Goal: Task Accomplishment & Management: Manage account settings

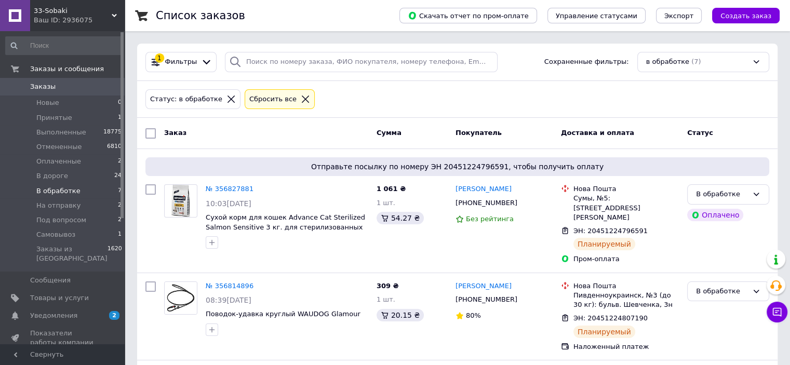
click at [78, 90] on span "Заказы" at bounding box center [63, 86] width 66 height 9
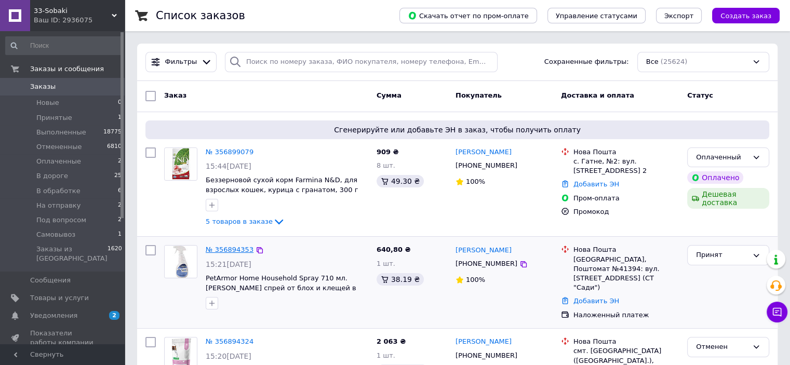
click at [226, 252] on link "№ 356894353" at bounding box center [230, 250] width 48 height 8
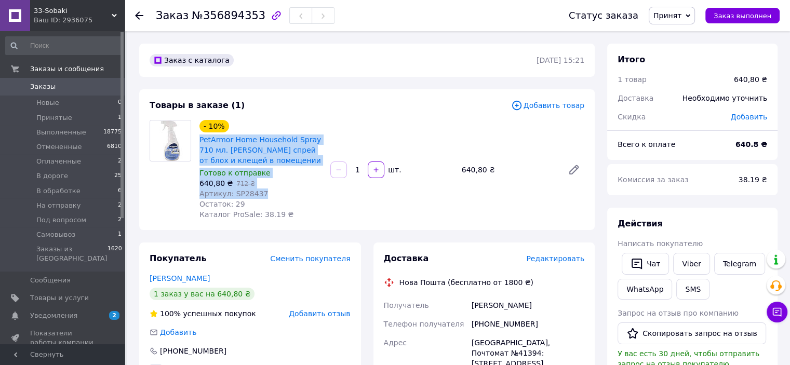
drag, startPoint x: 197, startPoint y: 139, endPoint x: 279, endPoint y: 193, distance: 97.5
click at [279, 193] on div "- 10% PetArmor Home Household Spray 710 мл. [PERSON_NAME] спрей от блох и клеще…" at bounding box center [260, 170] width 131 height 104
copy div "PetArmor Home Household Spray 710 мл. [PERSON_NAME] спрей от блох и клещей в по…"
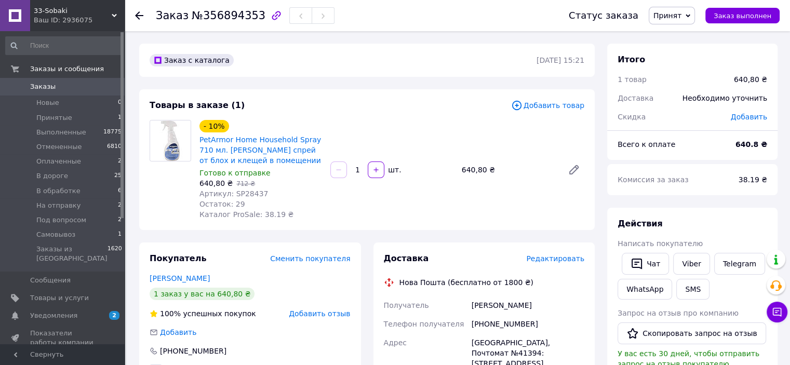
click at [162, 207] on div at bounding box center [170, 170] width 50 height 100
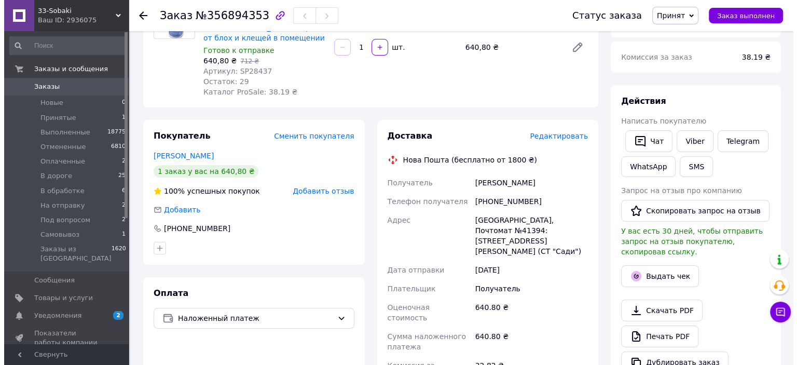
scroll to position [156, 0]
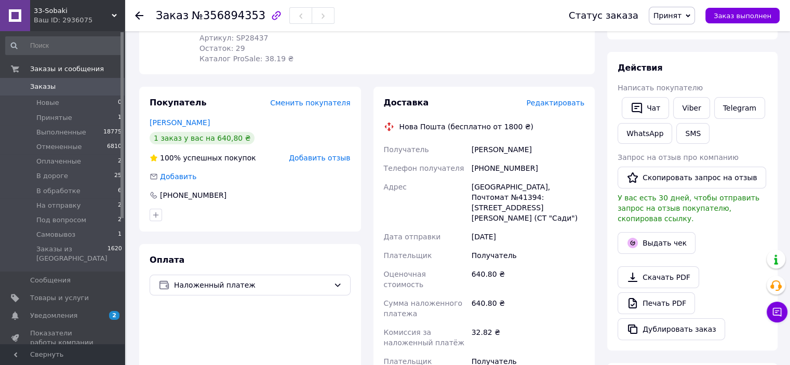
click at [566, 108] on div "Редактировать" at bounding box center [555, 103] width 58 height 10
click at [564, 104] on span "Редактировать" at bounding box center [555, 103] width 58 height 8
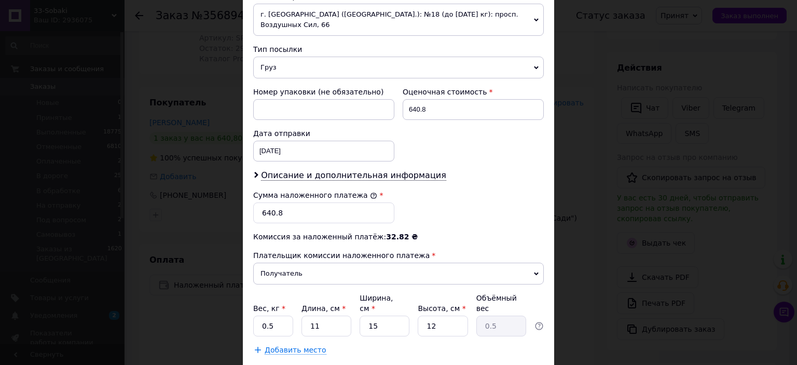
scroll to position [320, 0]
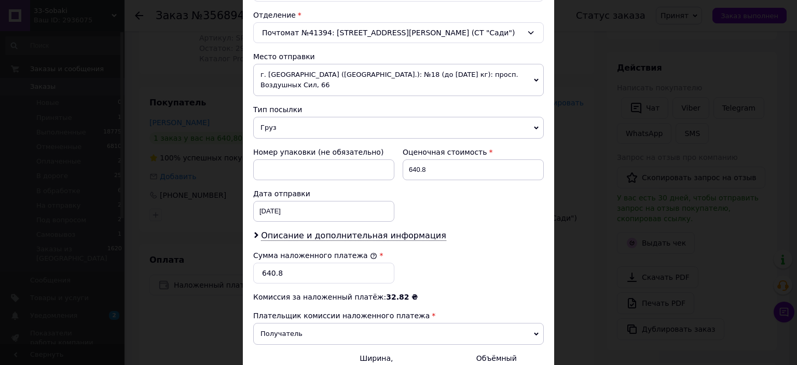
click at [309, 71] on span "г. [GEOGRAPHIC_DATA] ([GEOGRAPHIC_DATA].): №18 (до [DATE] кг): просп. Воздушных…" at bounding box center [398, 80] width 291 height 32
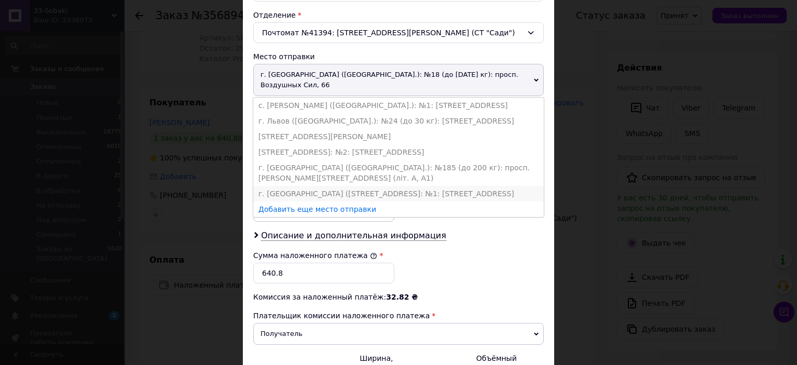
click at [287, 186] on li "г. [GEOGRAPHIC_DATA] ([STREET_ADDRESS]: №1: [STREET_ADDRESS]" at bounding box center [398, 194] width 291 height 16
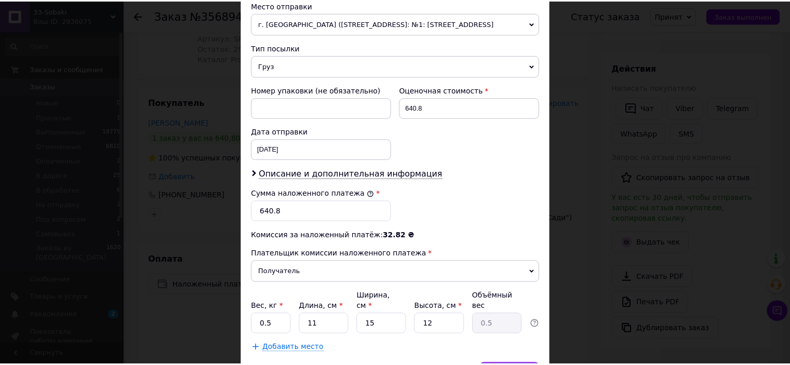
scroll to position [424, 0]
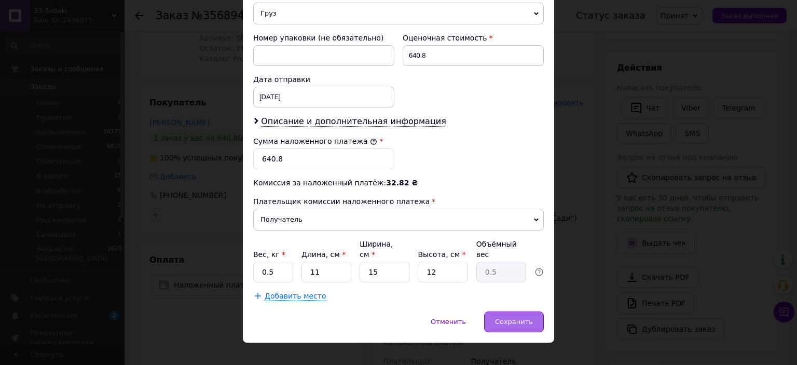
click at [510, 318] on span "Сохранить" at bounding box center [514, 322] width 38 height 8
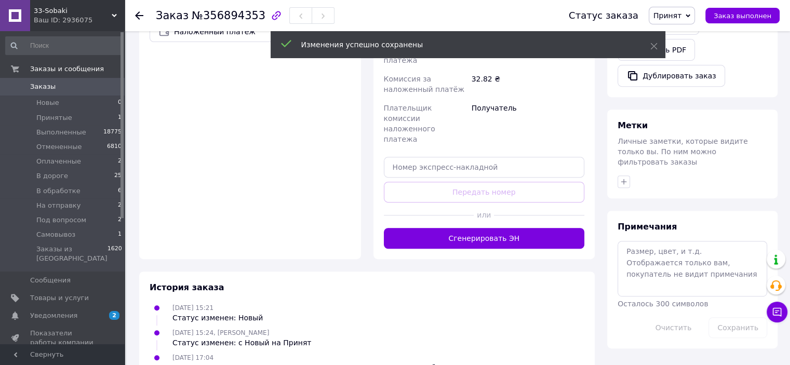
scroll to position [415, 0]
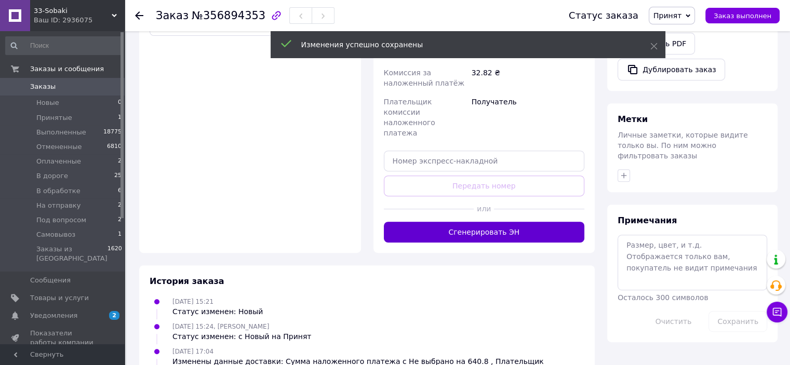
click at [488, 222] on button "Сгенерировать ЭН" at bounding box center [484, 232] width 201 height 21
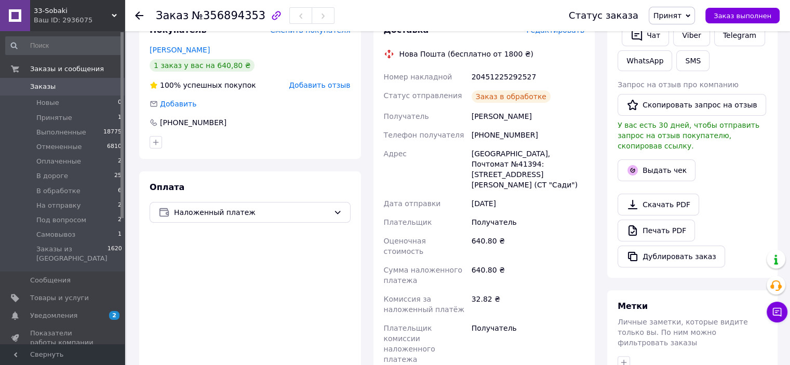
scroll to position [208, 0]
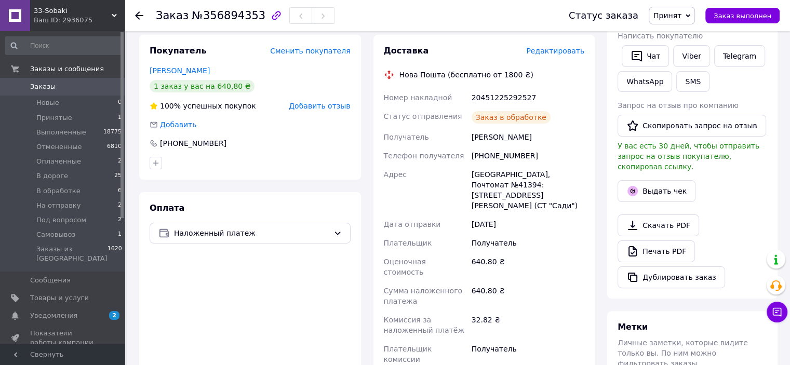
click at [492, 95] on div "20451225292527" at bounding box center [527, 97] width 117 height 19
copy div "20451225292527"
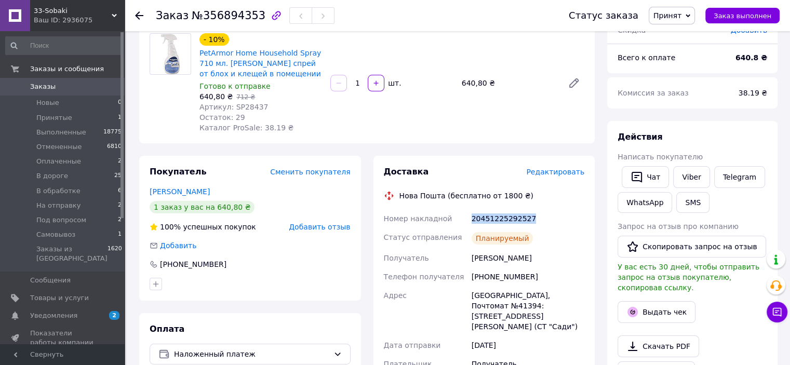
scroll to position [52, 0]
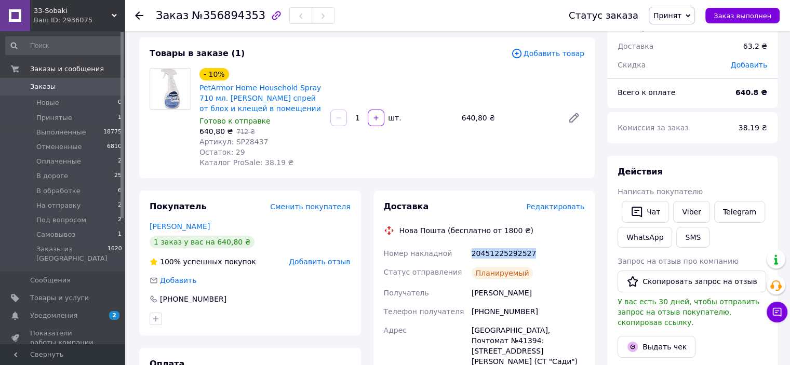
click at [681, 16] on span "Принят" at bounding box center [667, 15] width 28 height 8
click at [675, 98] on li "В обработке" at bounding box center [679, 99] width 60 height 16
click at [83, 311] on span "Уведомления" at bounding box center [63, 315] width 66 height 9
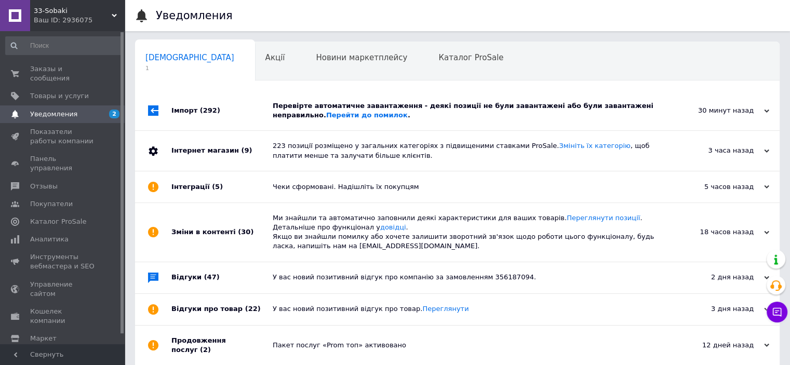
click at [733, 112] on div "30 минут назад" at bounding box center [717, 110] width 104 height 9
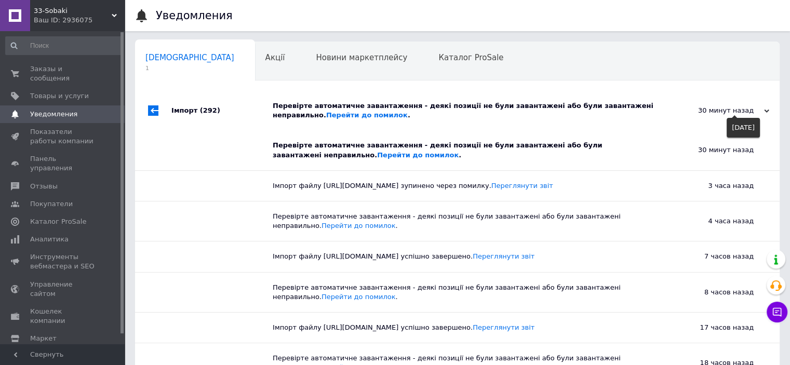
click at [726, 110] on div "30 минут назад" at bounding box center [717, 110] width 104 height 9
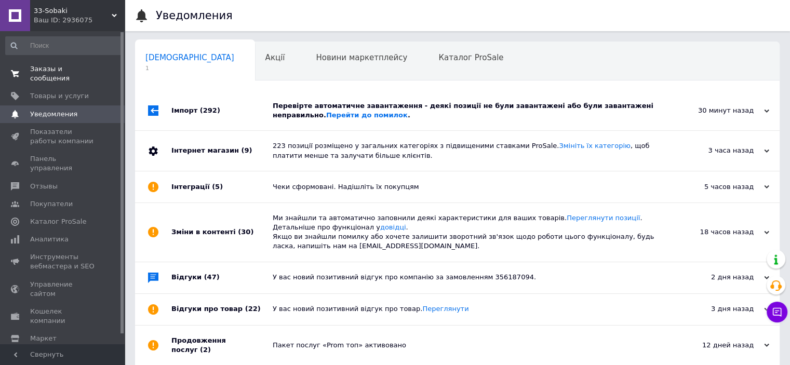
click at [79, 64] on span "Заказы и сообщения" at bounding box center [63, 73] width 66 height 19
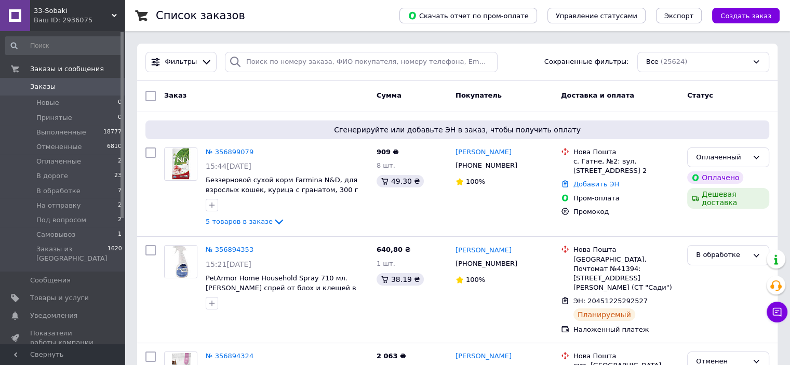
click at [536, 93] on div "Покупатель" at bounding box center [503, 96] width 105 height 19
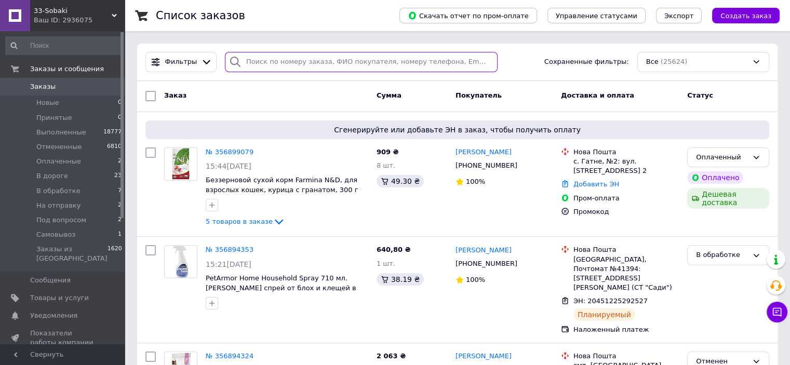
click at [336, 61] on input "search" at bounding box center [361, 62] width 273 height 20
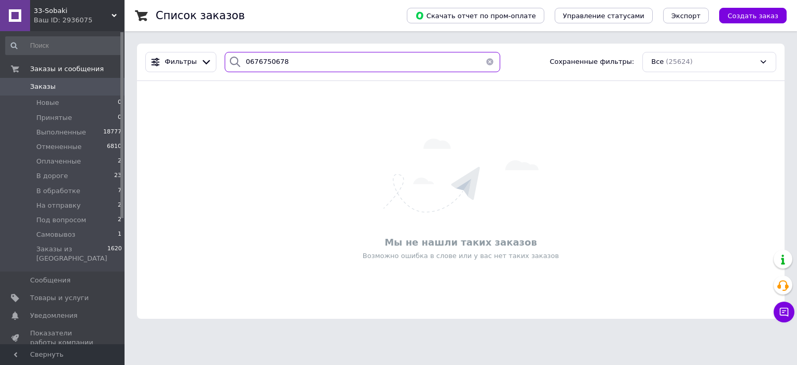
click at [241, 61] on input "0676750678" at bounding box center [363, 62] width 276 height 20
click at [272, 65] on input "0676750678" at bounding box center [363, 62] width 276 height 20
type input "0676750678"
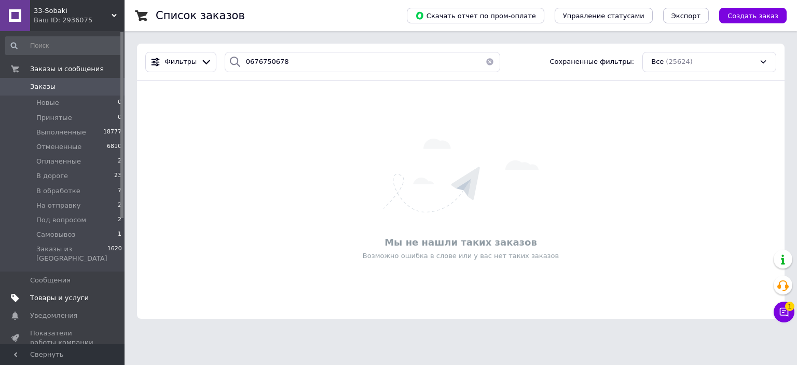
click at [73, 293] on span "Товары и услуги" at bounding box center [59, 297] width 59 height 9
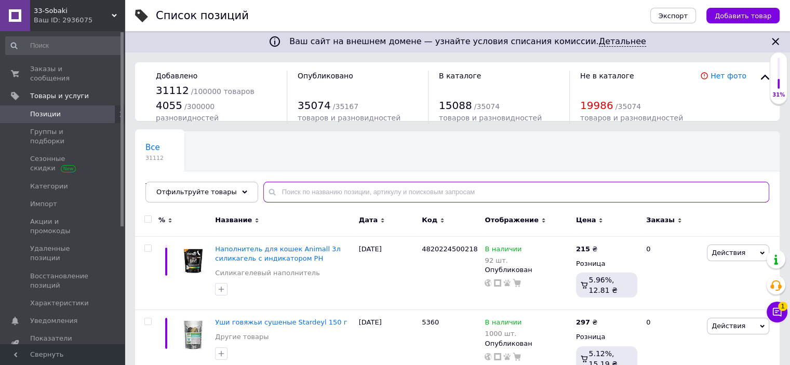
click at [313, 193] on input "text" at bounding box center [516, 192] width 506 height 21
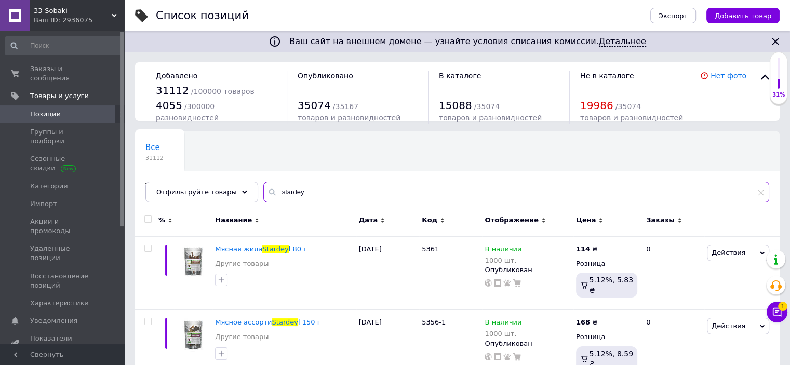
scroll to position [52, 0]
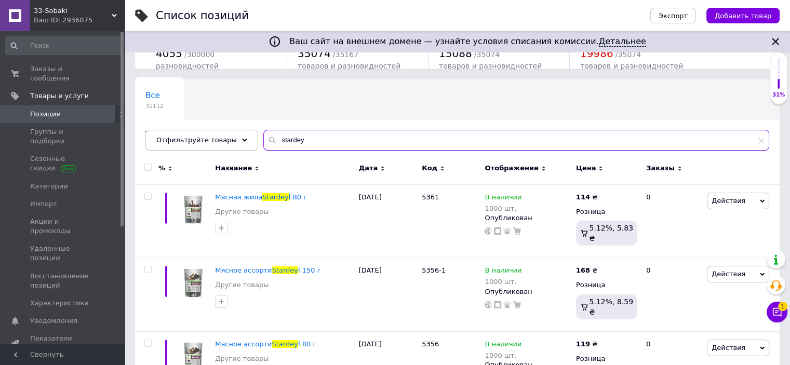
type input "stardey"
click at [148, 165] on input "checkbox" at bounding box center [147, 167] width 7 height 7
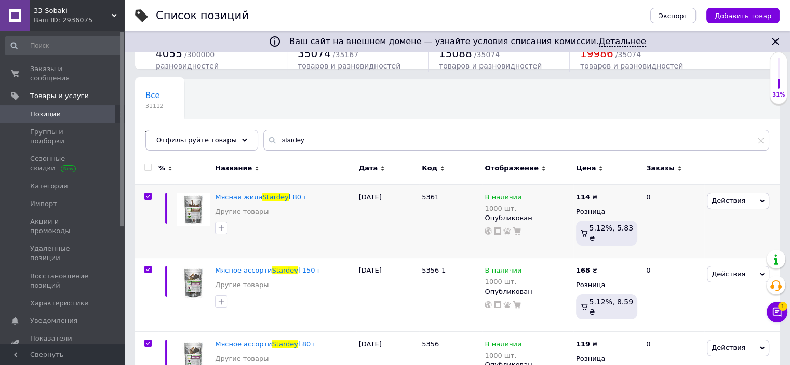
checkbox input "true"
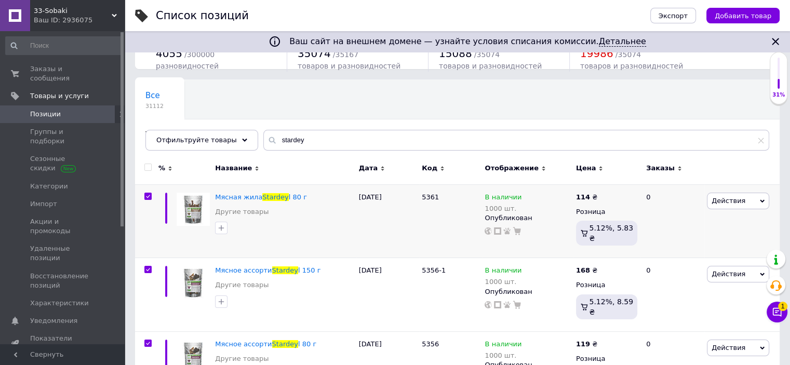
checkbox input "true"
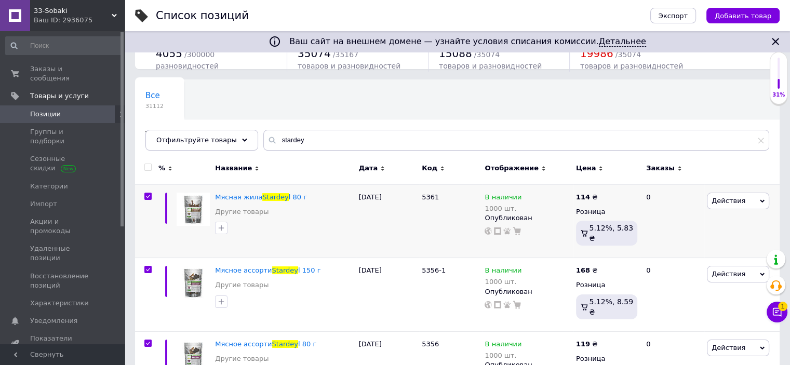
checkbox input "true"
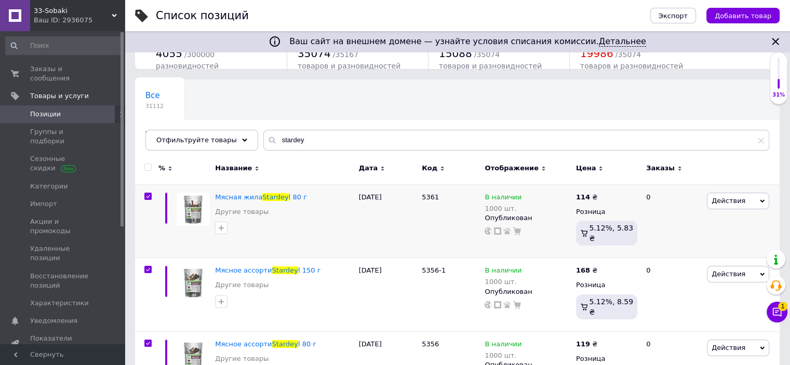
checkbox input "true"
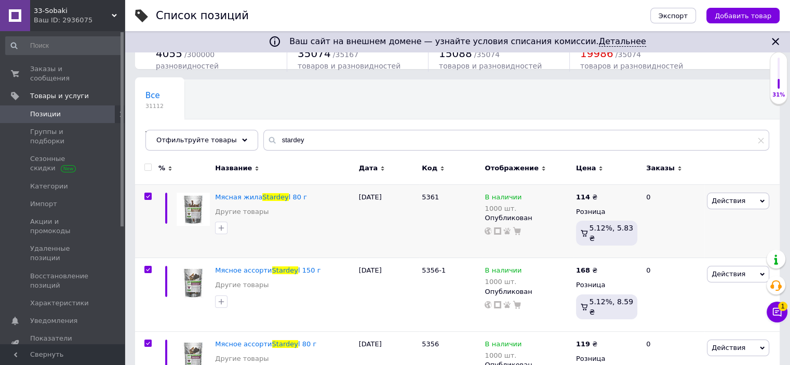
checkbox input "true"
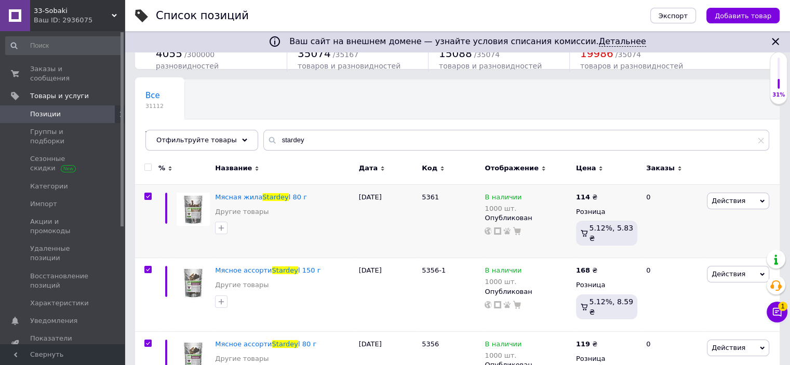
checkbox input "true"
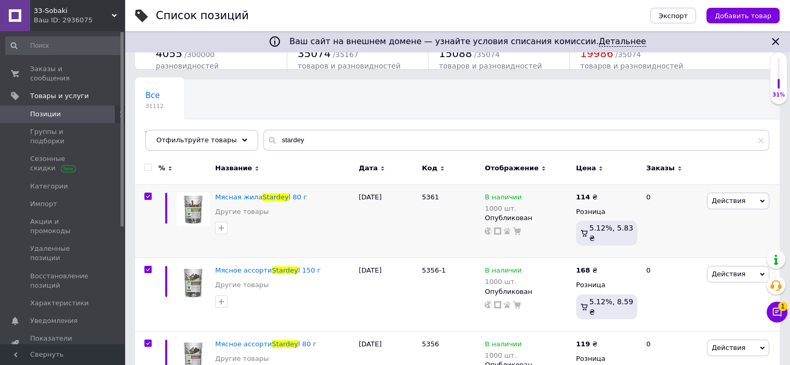
checkbox input "true"
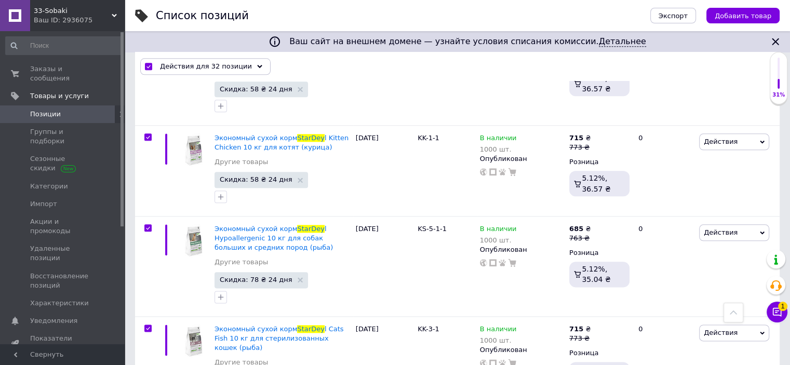
scroll to position [1090, 0]
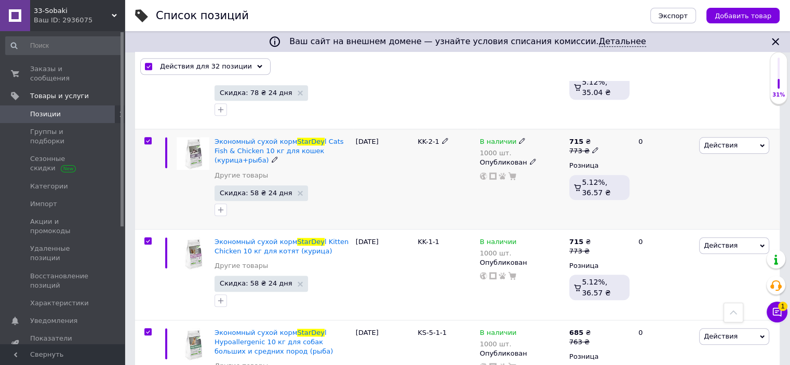
click at [147, 138] on input "checkbox" at bounding box center [147, 141] width 7 height 7
checkbox input "false"
checkbox input "true"
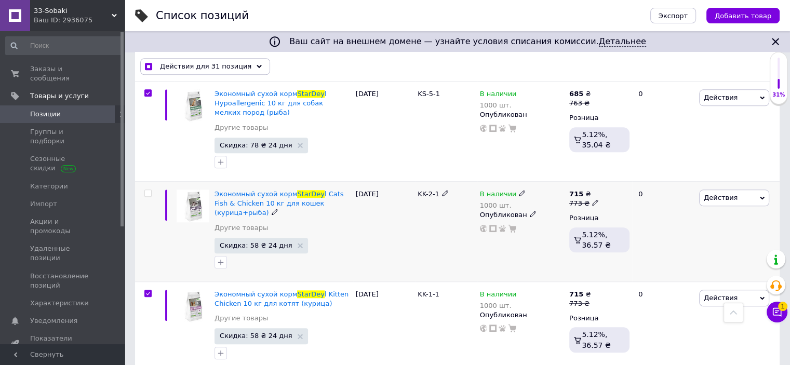
scroll to position [935, 0]
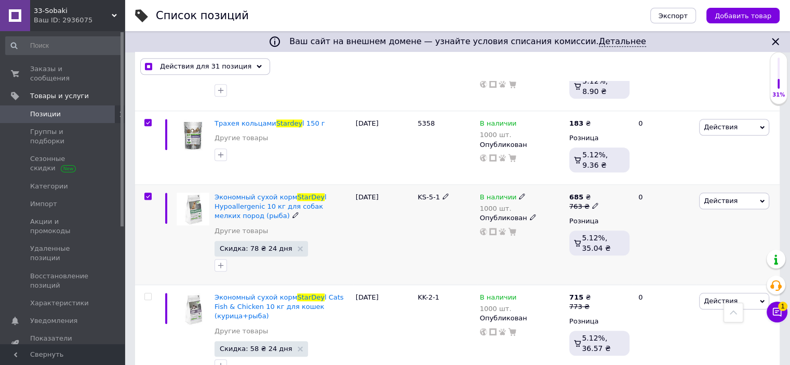
click at [148, 195] on input "checkbox" at bounding box center [147, 196] width 7 height 7
checkbox input "false"
checkbox input "true"
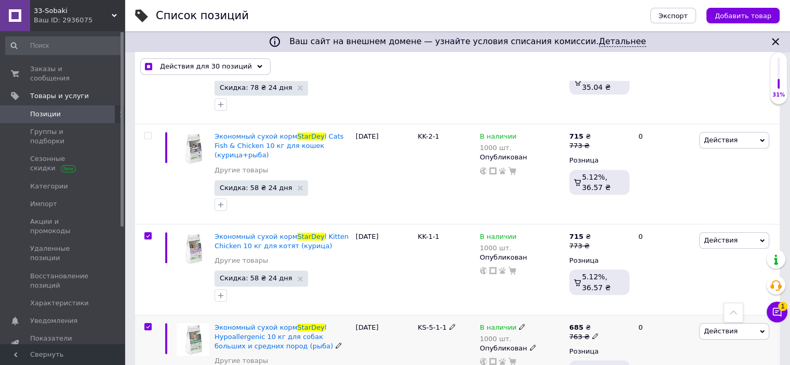
scroll to position [1090, 0]
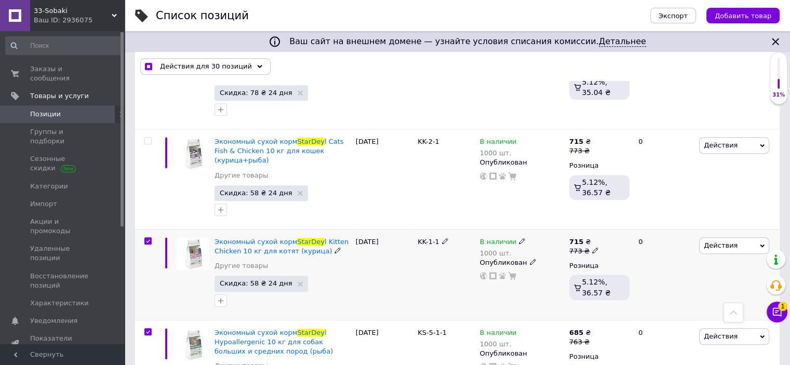
click at [147, 238] on input "checkbox" at bounding box center [147, 241] width 7 height 7
checkbox input "false"
checkbox input "true"
click at [150, 329] on input "checkbox" at bounding box center [147, 332] width 7 height 7
checkbox input "false"
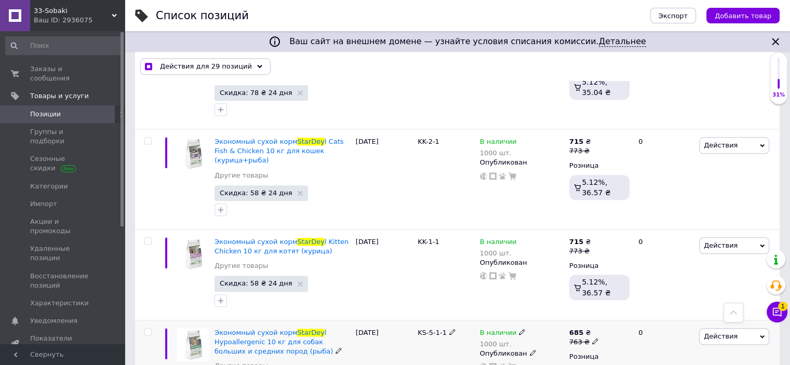
checkbox input "true"
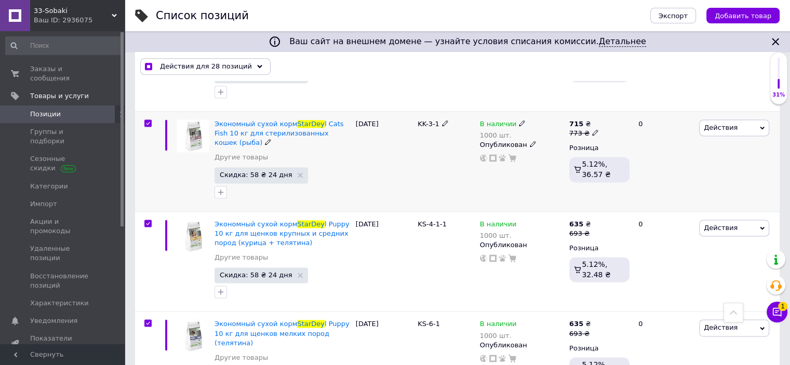
scroll to position [1402, 0]
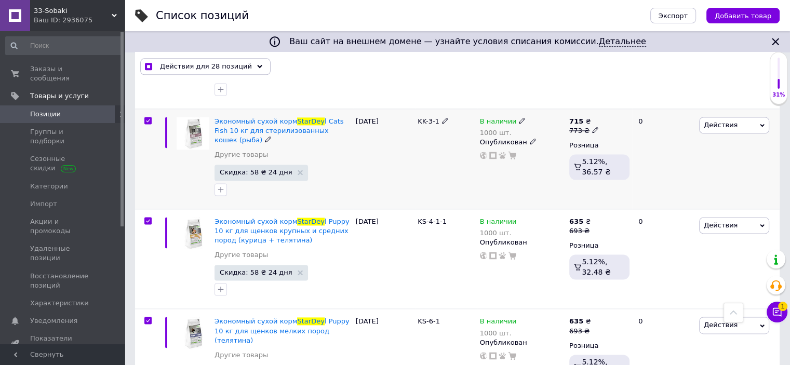
click at [147, 117] on input "checkbox" at bounding box center [147, 120] width 7 height 7
checkbox input "false"
checkbox input "true"
click at [150, 218] on input "checkbox" at bounding box center [147, 221] width 7 height 7
checkbox input "false"
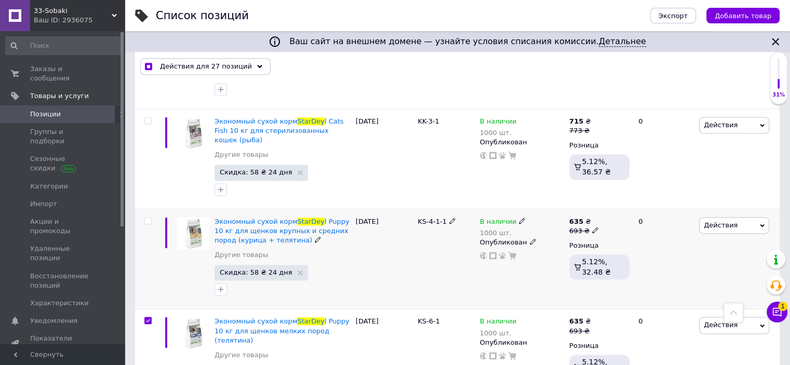
checkbox input "true"
click at [147, 317] on input "checkbox" at bounding box center [147, 320] width 7 height 7
checkbox input "false"
checkbox input "true"
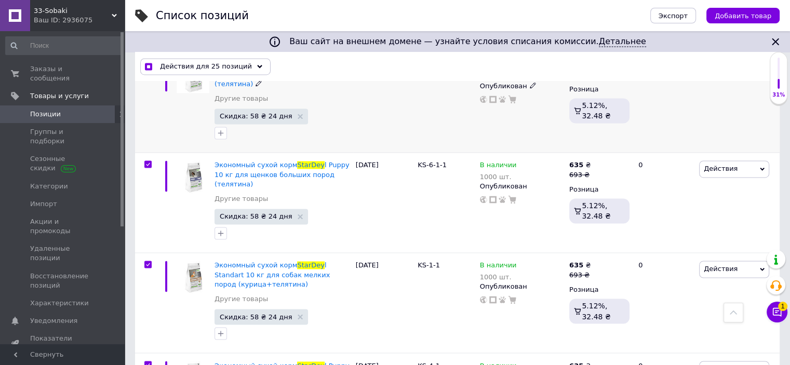
scroll to position [1661, 0]
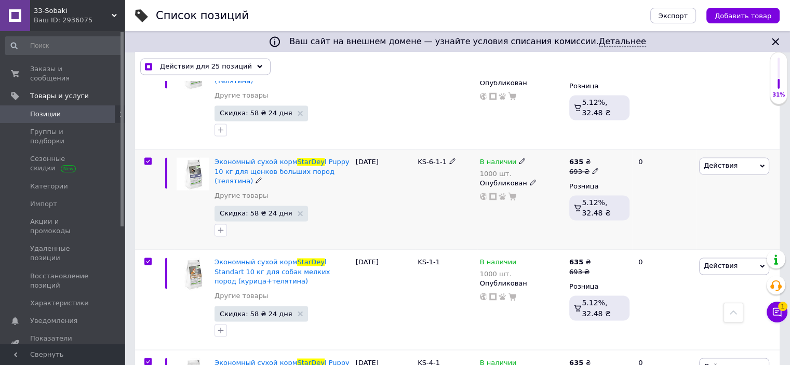
click at [149, 158] on input "checkbox" at bounding box center [147, 161] width 7 height 7
checkbox input "false"
checkbox input "true"
click at [147, 258] on input "checkbox" at bounding box center [147, 261] width 7 height 7
checkbox input "false"
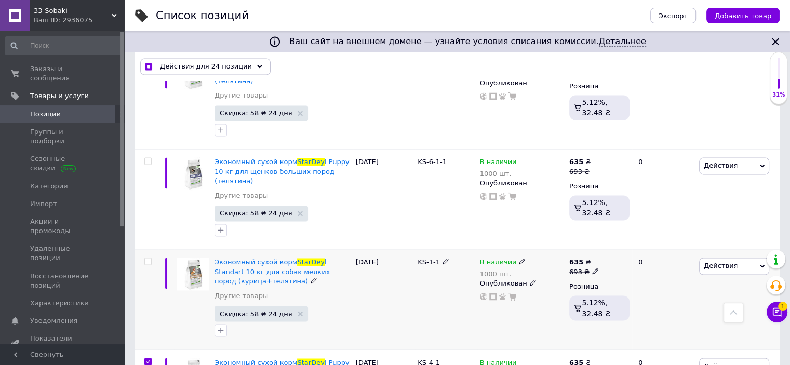
checkbox input "true"
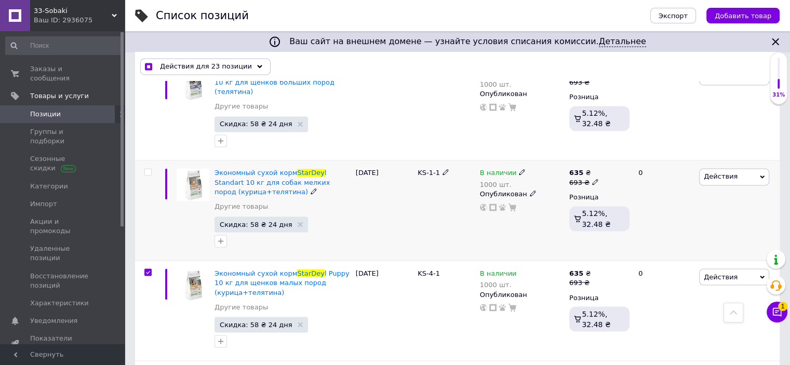
scroll to position [1765, 0]
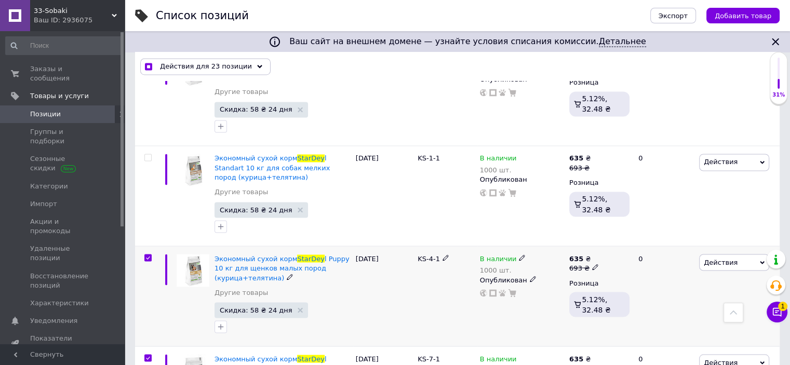
click at [150, 254] on input "checkbox" at bounding box center [147, 257] width 7 height 7
checkbox input "false"
checkbox input "true"
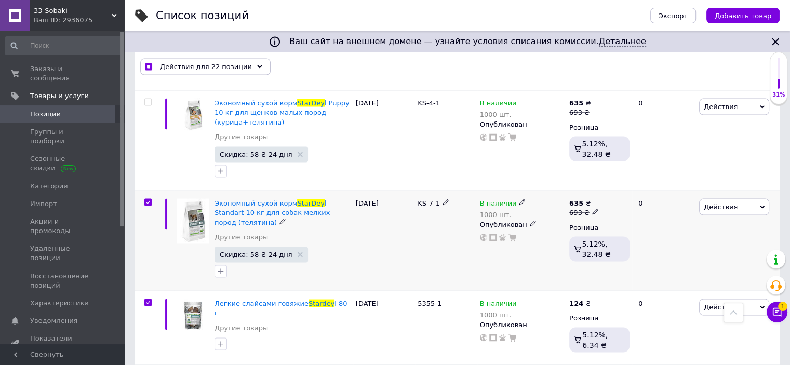
click at [146, 199] on input "checkbox" at bounding box center [147, 202] width 7 height 7
checkbox input "false"
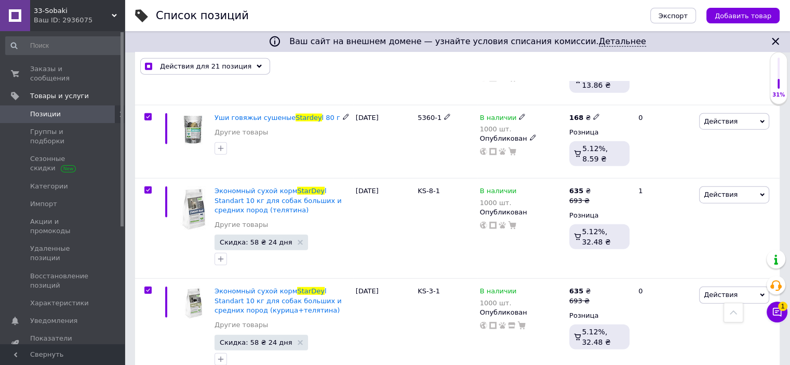
scroll to position [2549, 0]
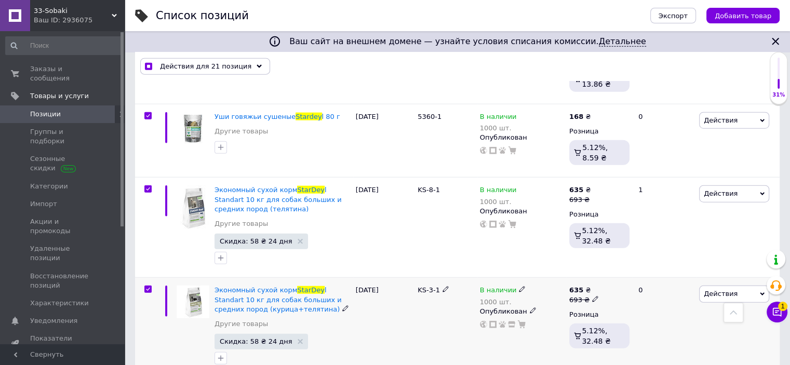
click at [152, 286] on div at bounding box center [148, 289] width 21 height 7
checkbox input "true"
click at [148, 286] on input "checkbox" at bounding box center [147, 289] width 7 height 7
checkbox input "false"
checkbox input "true"
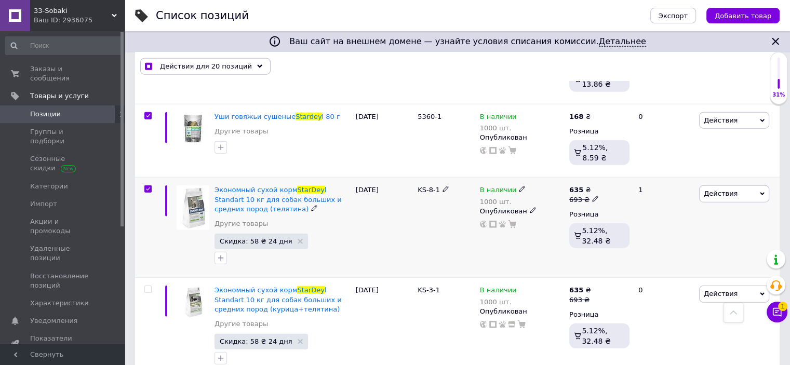
click at [148, 186] on input "checkbox" at bounding box center [147, 189] width 7 height 7
checkbox input "false"
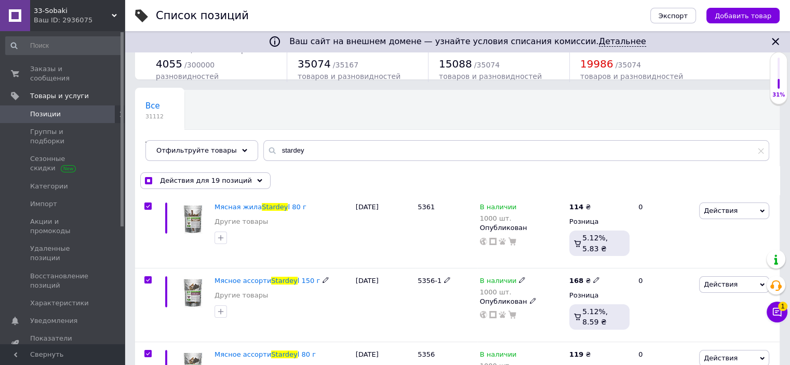
scroll to position [0, 0]
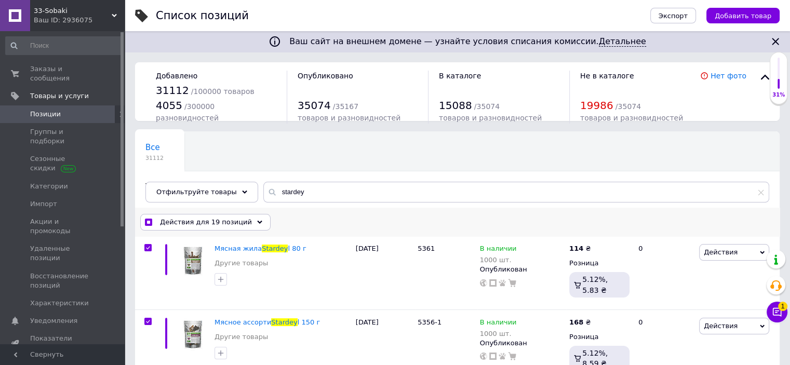
click at [250, 220] on div "Действия для 19 позиций" at bounding box center [205, 222] width 130 height 17
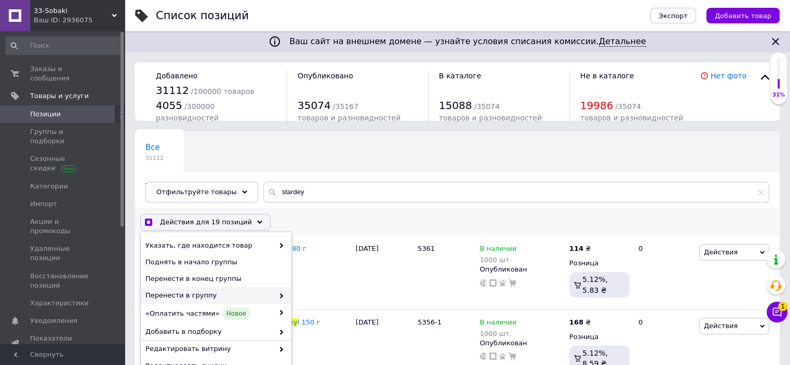
click at [274, 292] on span at bounding box center [279, 295] width 10 height 9
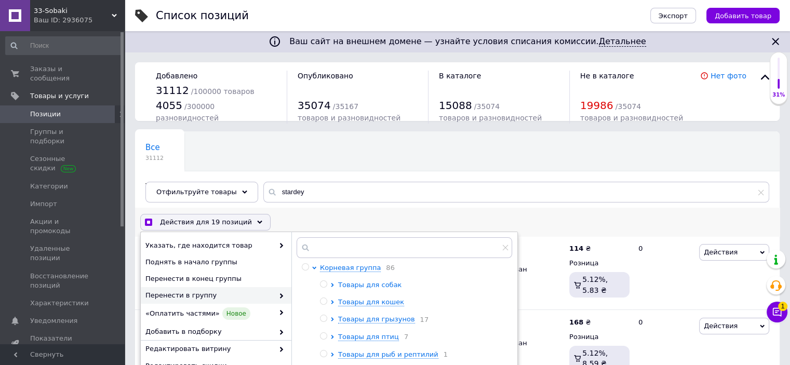
click at [382, 288] on span "Товары для собак" at bounding box center [369, 285] width 63 height 8
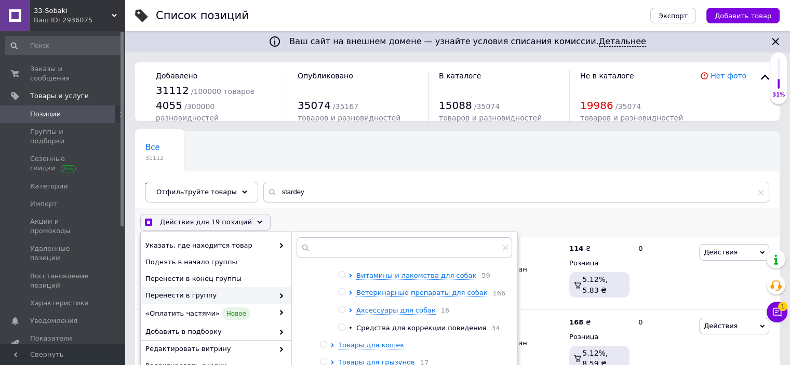
scroll to position [20, 0]
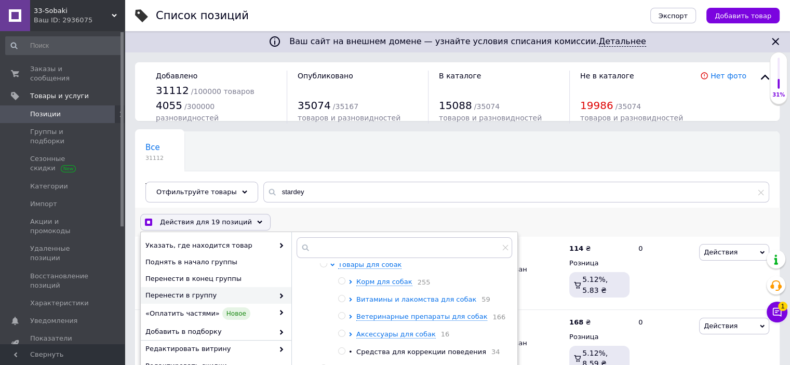
click at [387, 301] on span "Витамины и лакомства для собак" at bounding box center [416, 299] width 120 height 8
checkbox input "true"
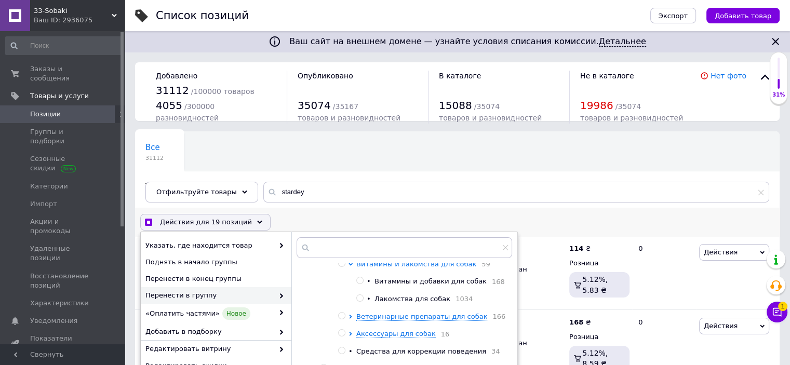
scroll to position [72, 0]
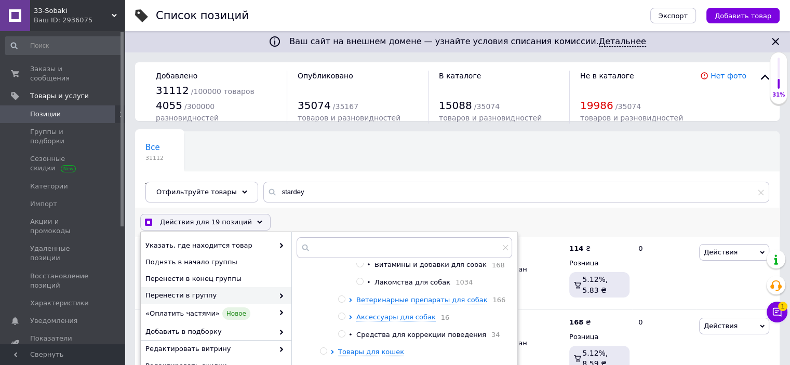
click at [356, 285] on input "radio" at bounding box center [359, 281] width 7 height 7
radio input "true"
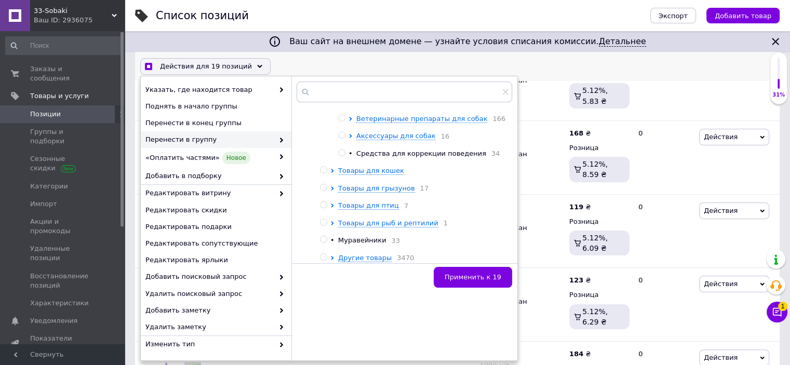
scroll to position [208, 0]
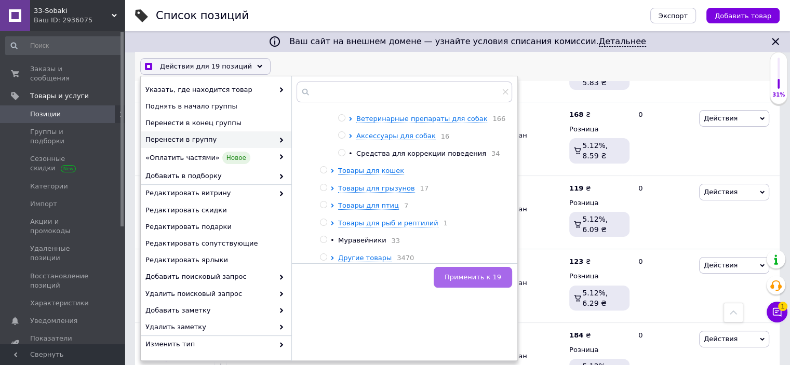
click at [488, 277] on span "Применить к 19" at bounding box center [472, 277] width 57 height 8
checkbox input "true"
checkbox input "false"
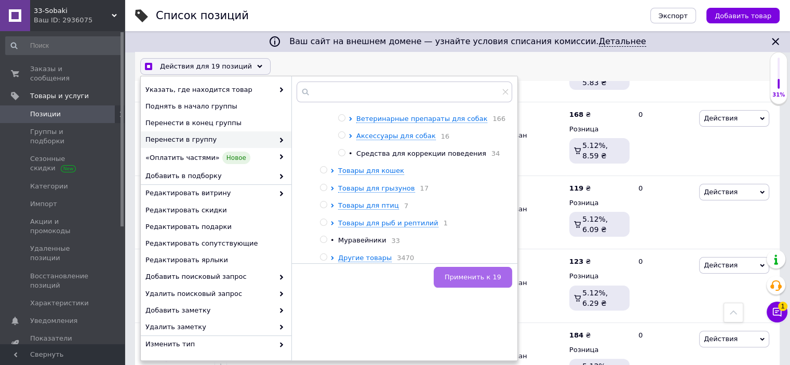
checkbox input "false"
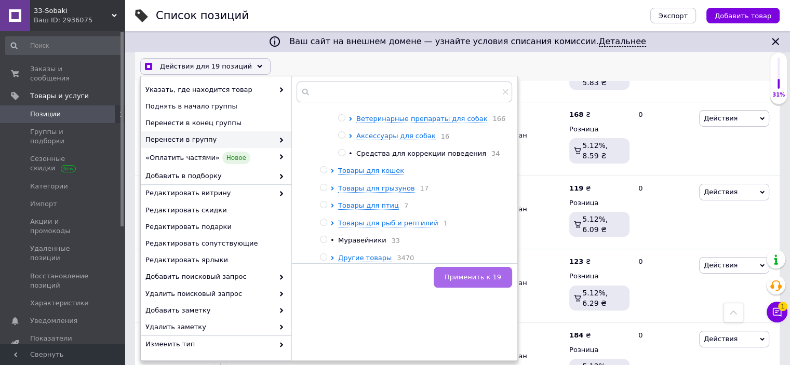
checkbox input "false"
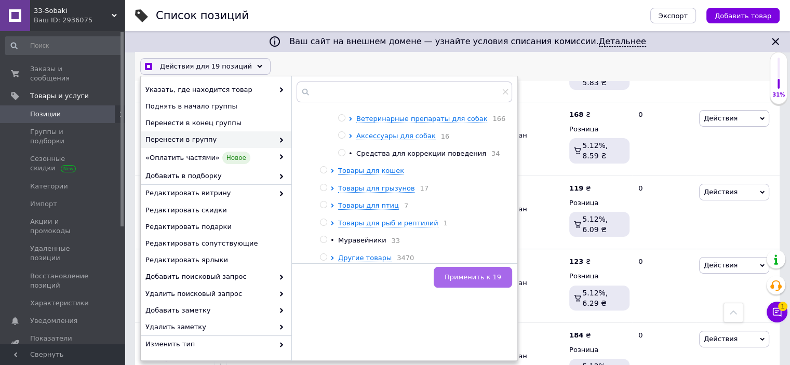
checkbox input "false"
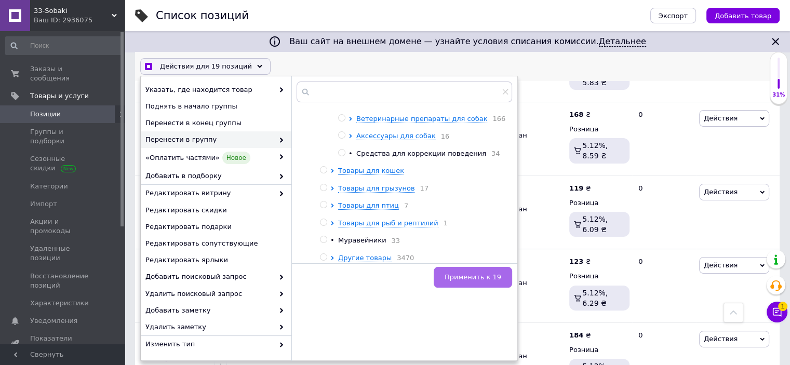
checkbox input "false"
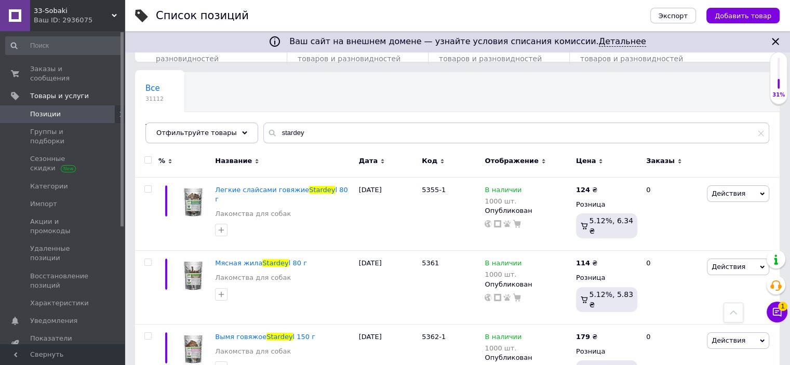
scroll to position [0, 0]
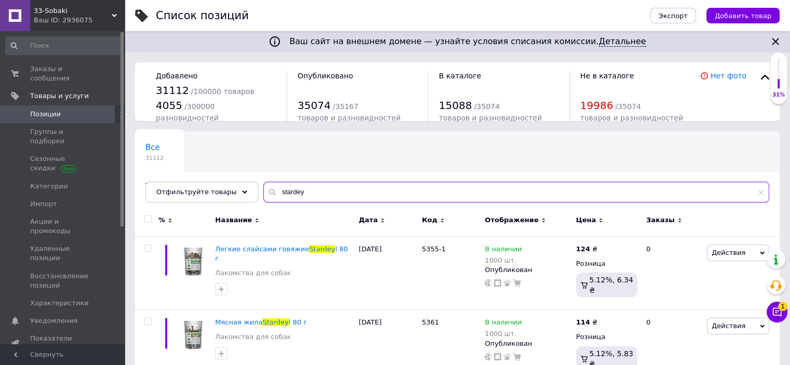
click at [297, 192] on input "stardey" at bounding box center [516, 192] width 506 height 21
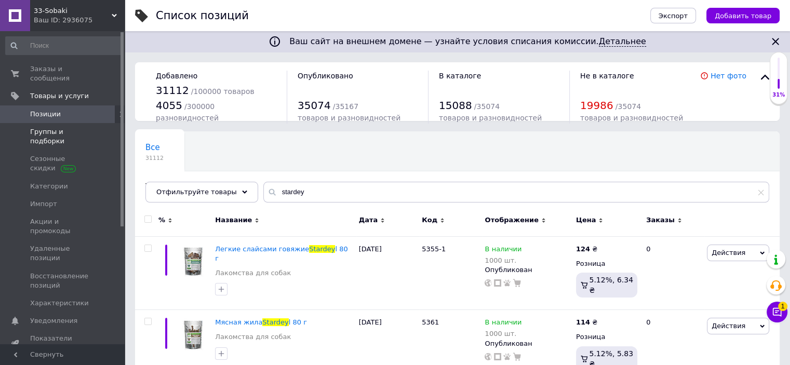
click at [67, 127] on span "Группы и подборки" at bounding box center [63, 136] width 66 height 19
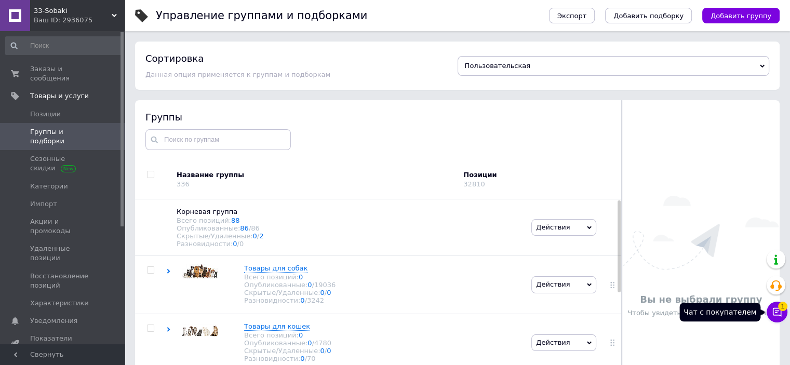
click at [778, 310] on icon at bounding box center [777, 312] width 10 height 10
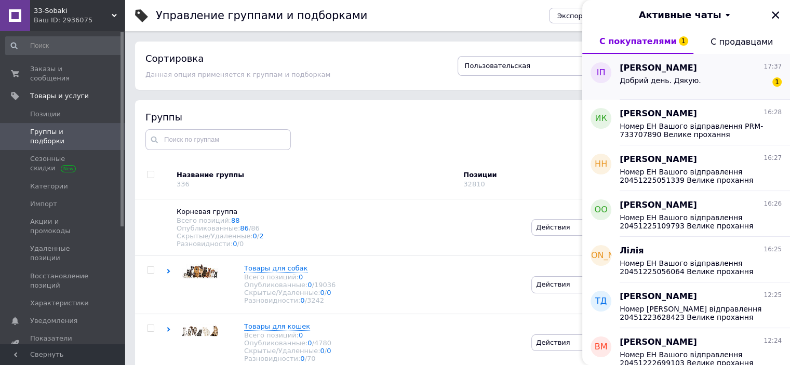
click at [695, 80] on div "Добрий день. Дякую. 1" at bounding box center [700, 82] width 162 height 17
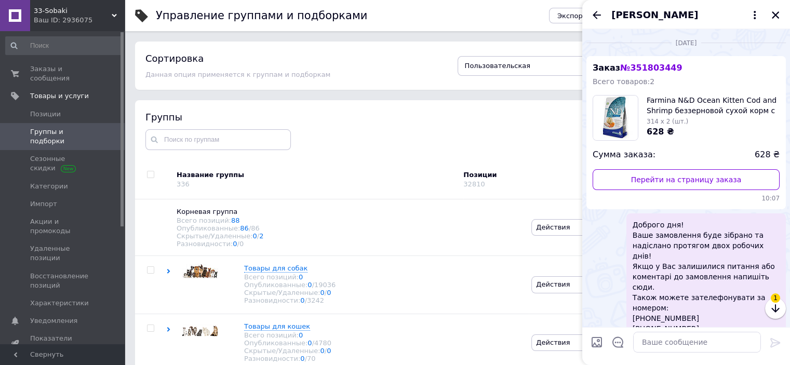
scroll to position [1418, 0]
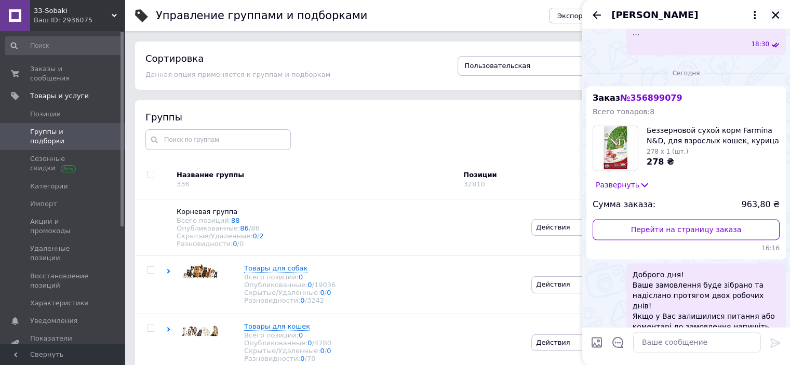
click at [777, 14] on icon "Закрыть" at bounding box center [774, 14] width 9 height 9
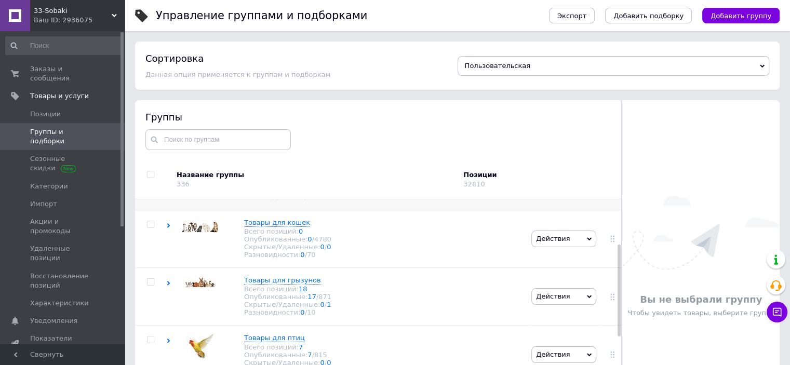
scroll to position [0, 0]
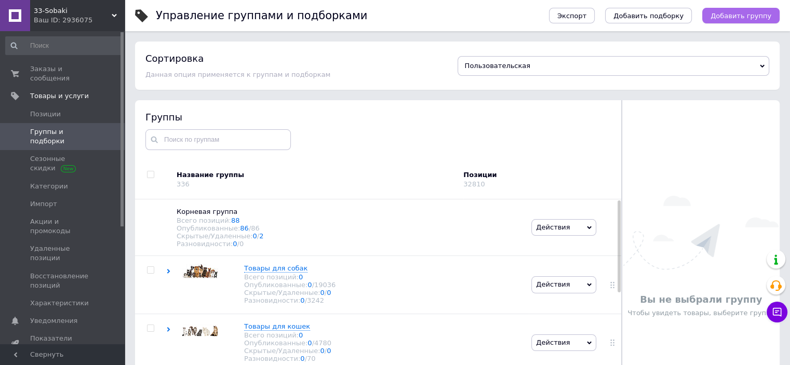
click at [745, 17] on span "Добавить группу" at bounding box center [740, 16] width 61 height 8
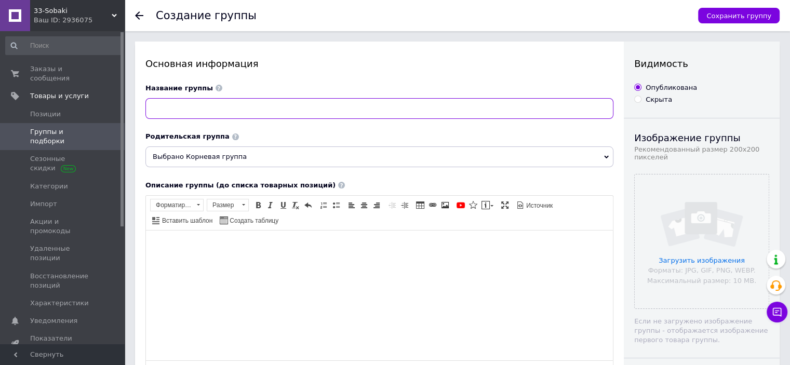
click at [234, 111] on input at bounding box center [379, 108] width 468 height 21
type input "R"
paste input "stardey"
click at [206, 109] on input "Корм для собак stardey" at bounding box center [379, 108] width 468 height 21
click at [218, 110] on input "Корм для собак Stardey" at bounding box center [379, 108] width 468 height 21
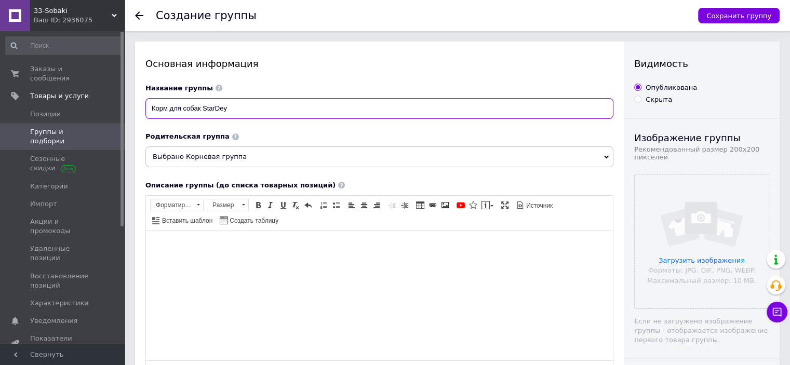
click at [243, 107] on input "Корм для собак StarDey" at bounding box center [379, 108] width 468 height 21
click at [243, 107] on input "Корм для собак StarDeyl" at bounding box center [379, 108] width 468 height 21
type input "Корм для собак StarDeyl"
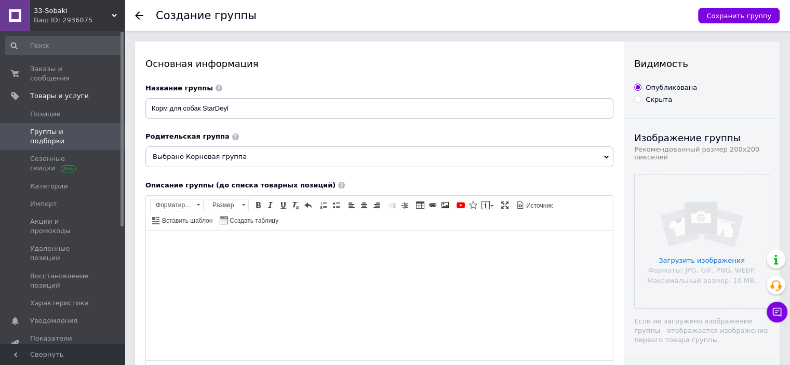
click at [273, 166] on span "Выбрано Корневая группа" at bounding box center [379, 156] width 468 height 21
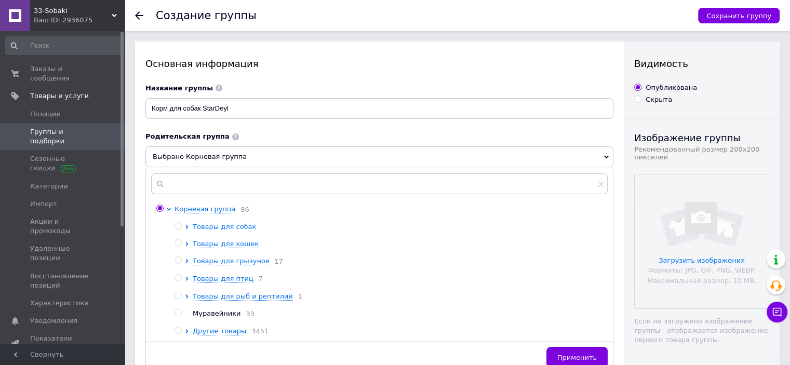
click at [195, 225] on span "Товары для собак" at bounding box center [224, 227] width 63 height 8
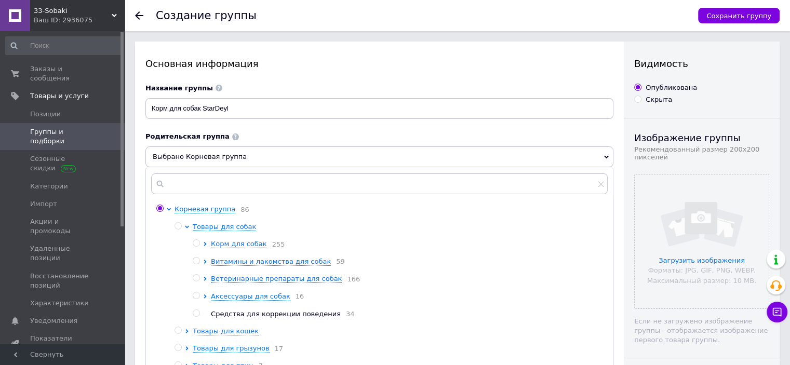
click at [196, 243] on input "radio" at bounding box center [196, 243] width 7 height 7
radio input "true"
radio input "false"
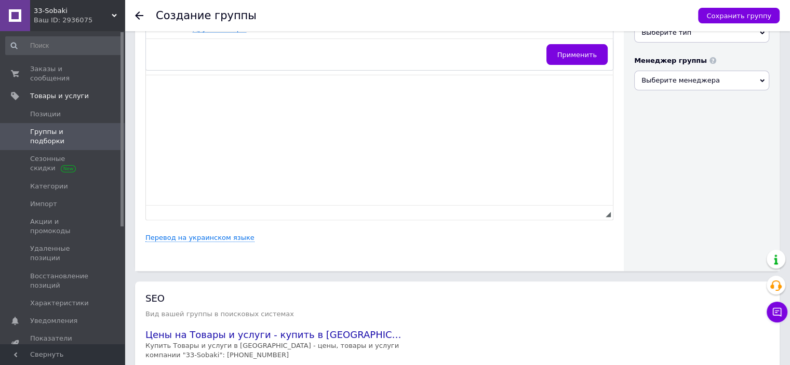
scroll to position [260, 0]
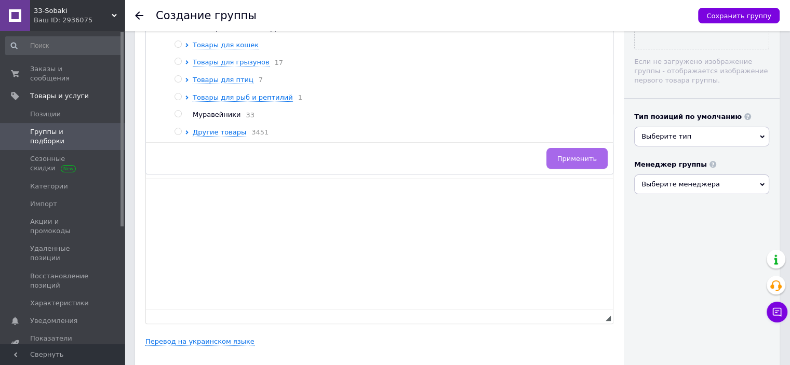
click at [576, 163] on span "Применить" at bounding box center [576, 159] width 39 height 8
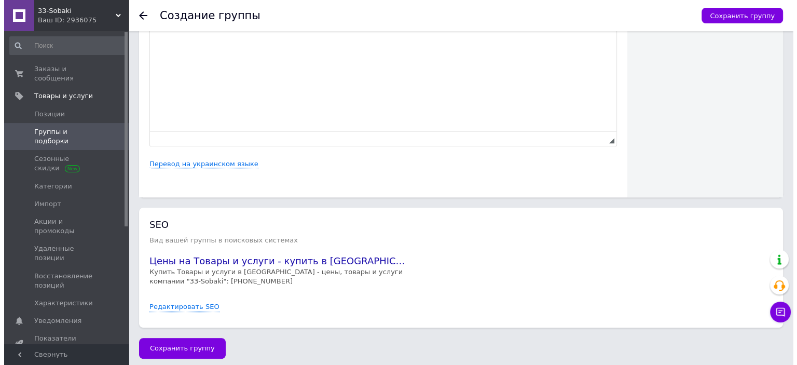
scroll to position [443, 0]
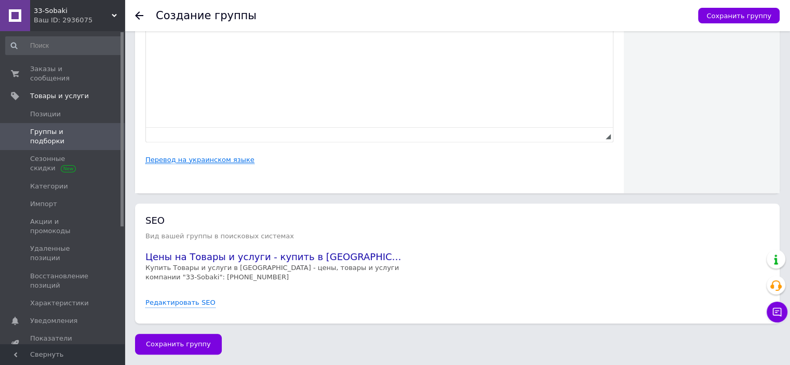
click at [220, 159] on link "Перевод на украинском языке" at bounding box center [199, 160] width 109 height 8
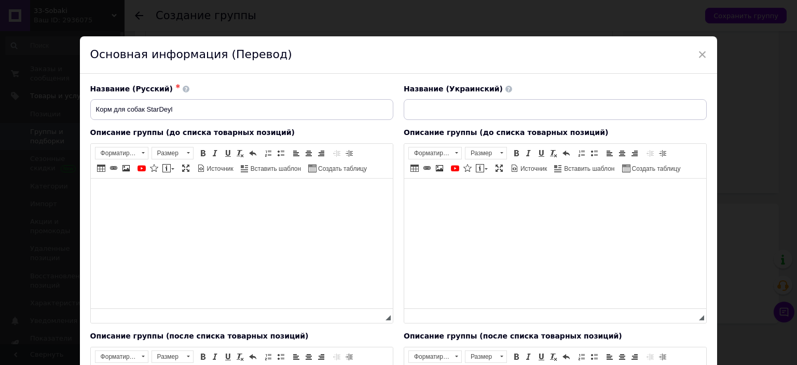
scroll to position [0, 0]
click at [464, 118] on input at bounding box center [555, 109] width 303 height 21
paste input "Корм для собак StarDeyl"
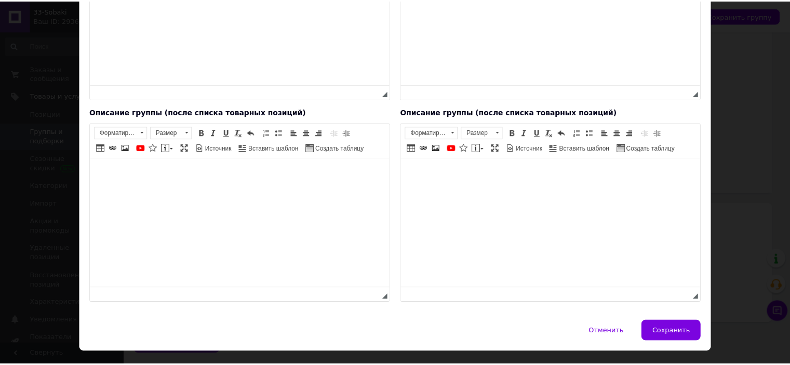
scroll to position [245, 0]
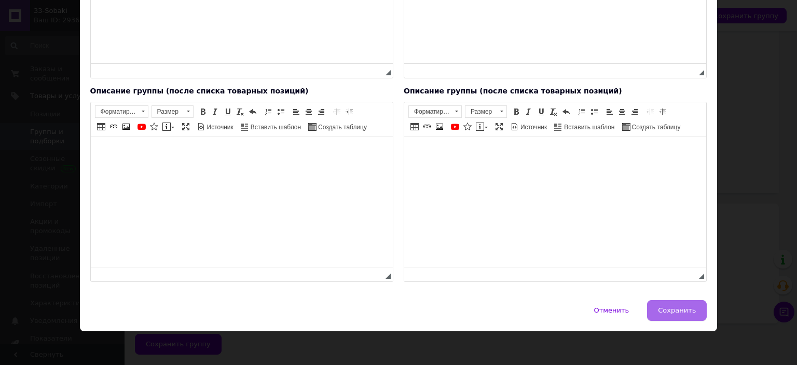
type input "Корм для собак StarDeyl"
click at [675, 307] on span "Сохранить" at bounding box center [677, 310] width 38 height 8
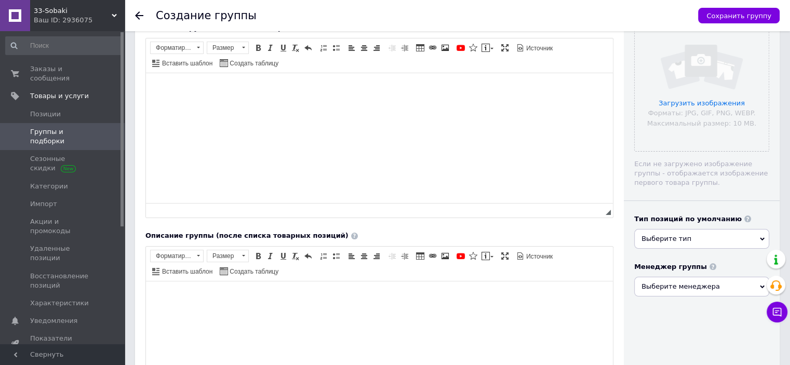
scroll to position [131, 0]
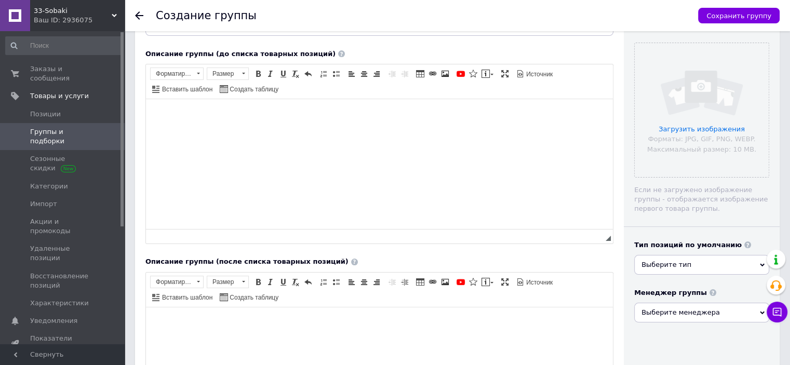
click at [290, 131] on html at bounding box center [379, 115] width 467 height 32
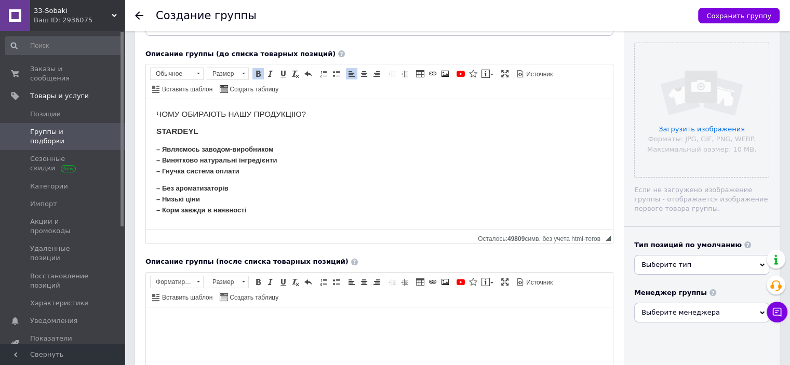
click at [250, 114] on h3 "ЧОМУ ОБИРАЮТЬ НАШУ ПРОДУКЦІЮ?" at bounding box center [379, 114] width 446 height 9
drag, startPoint x: 201, startPoint y: 130, endPoint x: 156, endPoint y: 132, distance: 45.2
click at [155, 132] on html "ЧОМУ ОБИРАЮТЬ ПРОДУКЦІЮ? STARDEYL – Являємось заводом-виробником – Винятково на…" at bounding box center [379, 162] width 467 height 127
copy strong "STARDEYL"
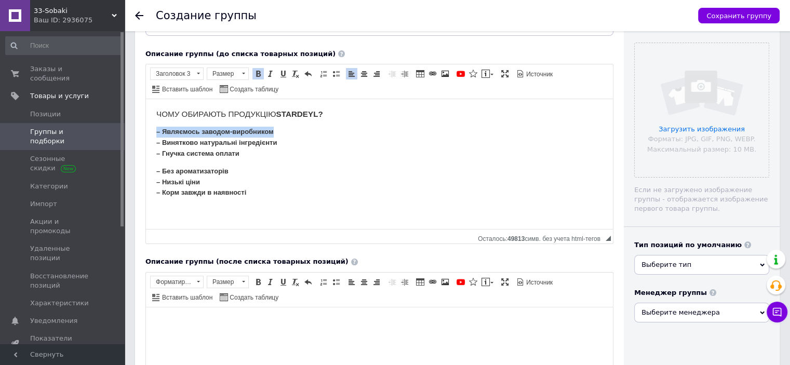
drag, startPoint x: 285, startPoint y: 129, endPoint x: 150, endPoint y: 124, distance: 135.6
click at [150, 124] on html "ЧОМУ ОБИРАЮТЬ ПРОДУКЦІЮ STARDEYL? – Являємось заводом-виробником – Винятково на…" at bounding box center [379, 154] width 467 height 110
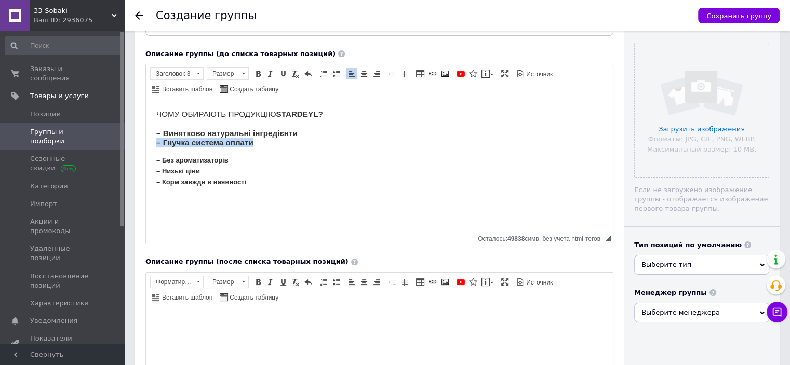
drag, startPoint x: 264, startPoint y: 145, endPoint x: 158, endPoint y: 143, distance: 105.9
click at [158, 143] on h3 "ЧОМУ ОБИРАЮТЬ ПРОДУКЦІЮ STARDEYL? ​​​​​​​ – Винятково натуральні інгредієнти – …" at bounding box center [379, 129] width 446 height 38
click at [161, 146] on p "– Без ароматизаторів – Низькі ціни – Корм завжди в наявності" at bounding box center [379, 162] width 446 height 32
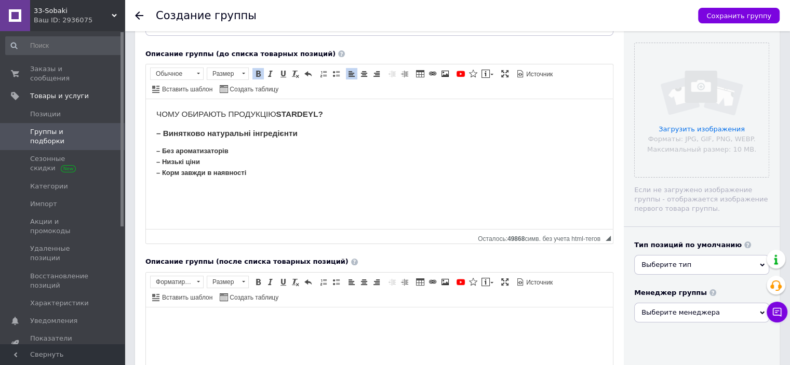
click at [163, 141] on body "ЧОМУ ОБИРАЮТЬ ПРОДУКЦІЮ STARDEYL? – Винятково натуральні інгредієнти – Без аром…" at bounding box center [379, 144] width 446 height 69
click at [153, 150] on html "ЧОМУ ОБИРАЮТЬ ПРОДУКЦІЮ STARDEYL? – Винятково натуральні інгредієнти – Без аром…" at bounding box center [379, 143] width 467 height 89
click at [297, 165] on h3 "ЧОМУ ОБИРАЮТЬ ПРОДУКЦІЮ STARDEYL? – Винятково натуральні інгредієнти – Без аром…" at bounding box center [379, 138] width 446 height 57
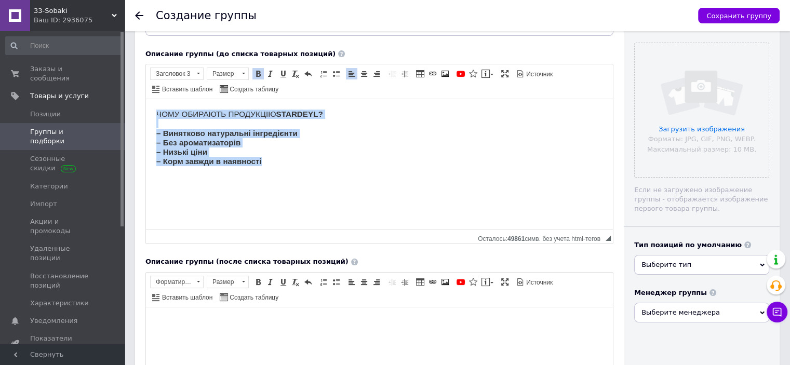
drag, startPoint x: 297, startPoint y: 159, endPoint x: 158, endPoint y: 100, distance: 151.2
click at [158, 100] on html "ЧОМУ ОБИРАЮТЬ ПРОДУКЦІЮ STARDEYL? – Винятково натуральні інгредієнти – Без аром…" at bounding box center [379, 142] width 467 height 87
click at [360, 76] on span at bounding box center [364, 74] width 8 height 8
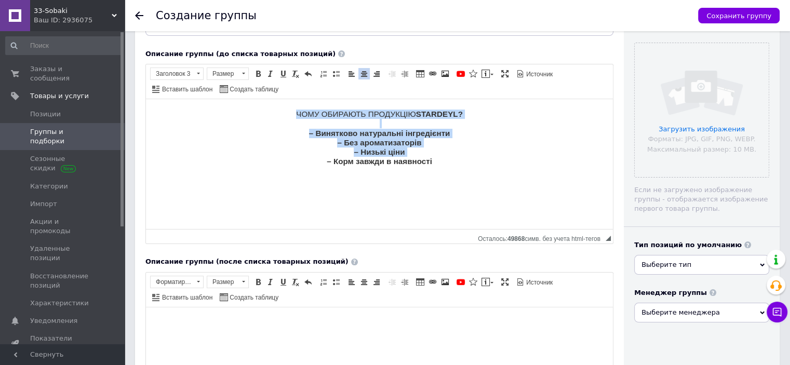
click at [450, 158] on h3 "ЧОМУ ОБИРАЮТЬ ПРОДУКЦІЮ STARDEYL? – Винятково натуральні інгредієнти – Без аром…" at bounding box center [379, 143] width 446 height 66
